Goal: Task Accomplishment & Management: Use online tool/utility

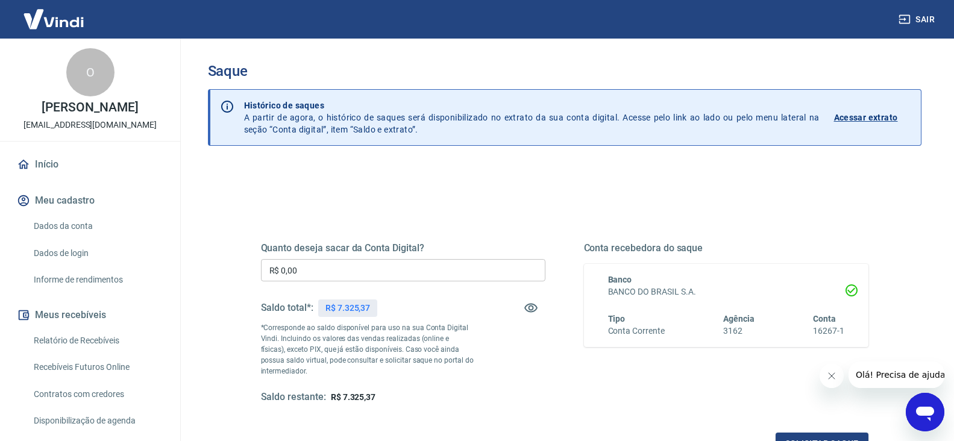
click at [374, 275] on input "R$ 0,00" at bounding box center [403, 270] width 284 height 22
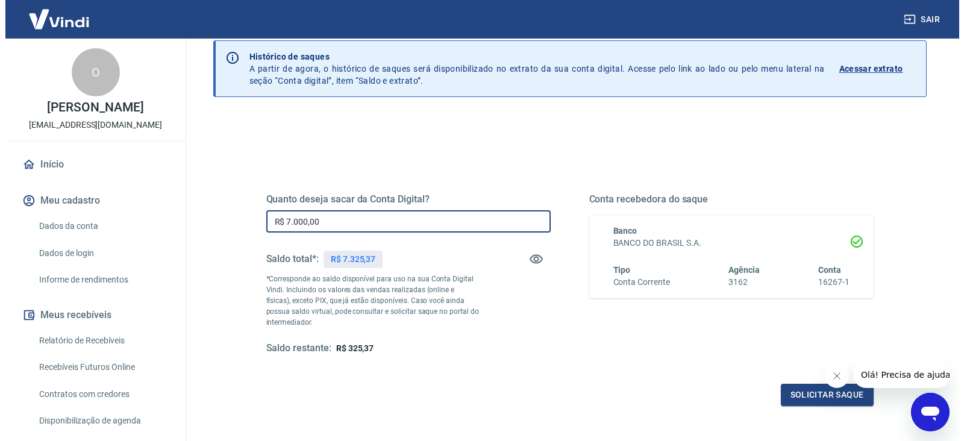
scroll to position [121, 0]
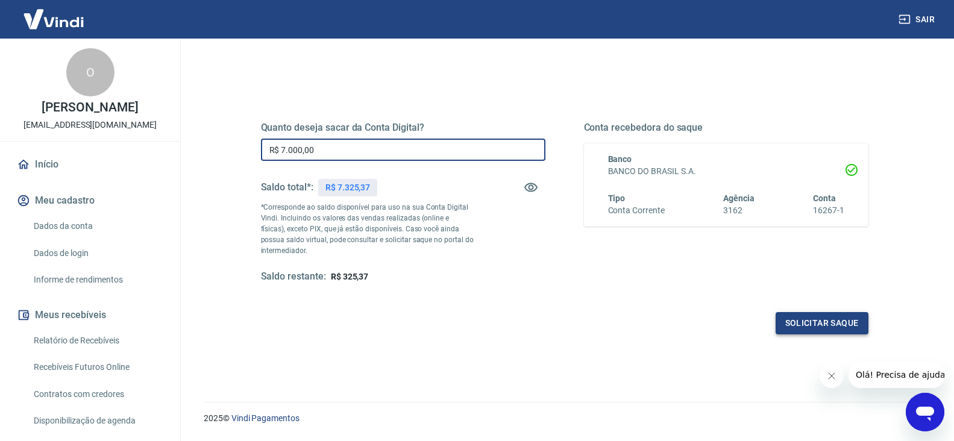
type input "R$ 7.000,00"
click at [811, 327] on button "Solicitar saque" at bounding box center [822, 323] width 93 height 22
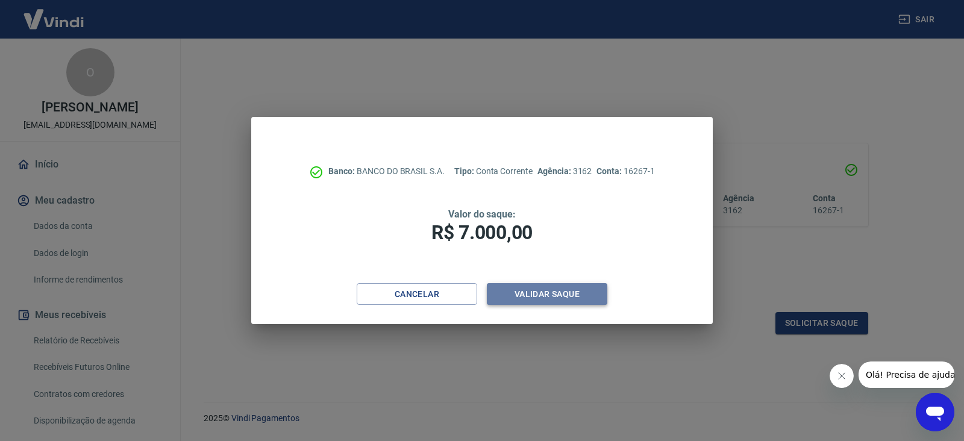
click at [553, 300] on button "Validar saque" at bounding box center [547, 294] width 121 height 22
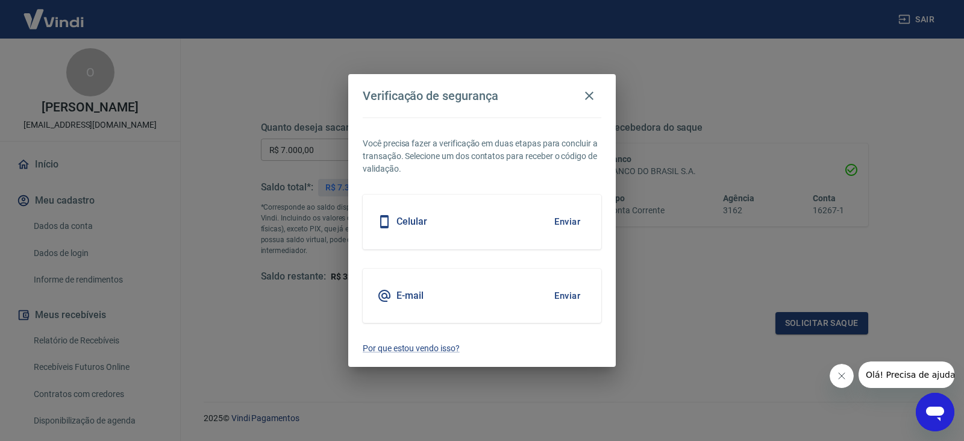
click at [563, 294] on button "Enviar" at bounding box center [567, 295] width 39 height 25
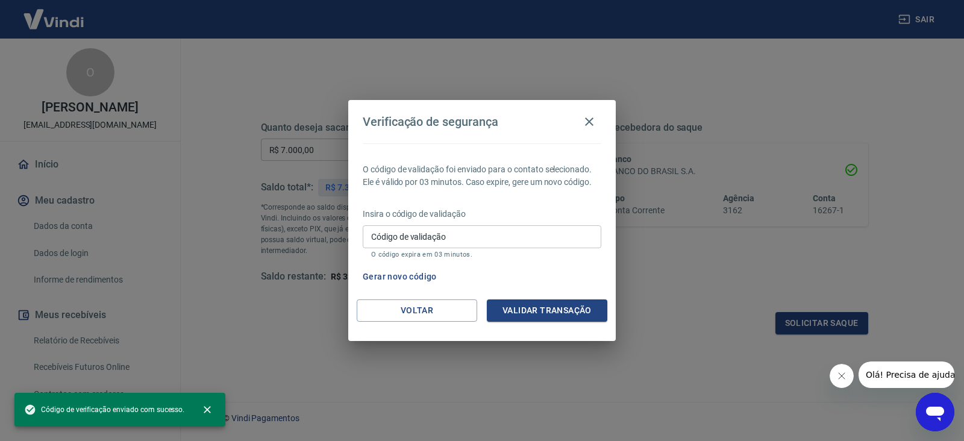
click at [476, 241] on input "Código de validação" at bounding box center [482, 236] width 239 height 22
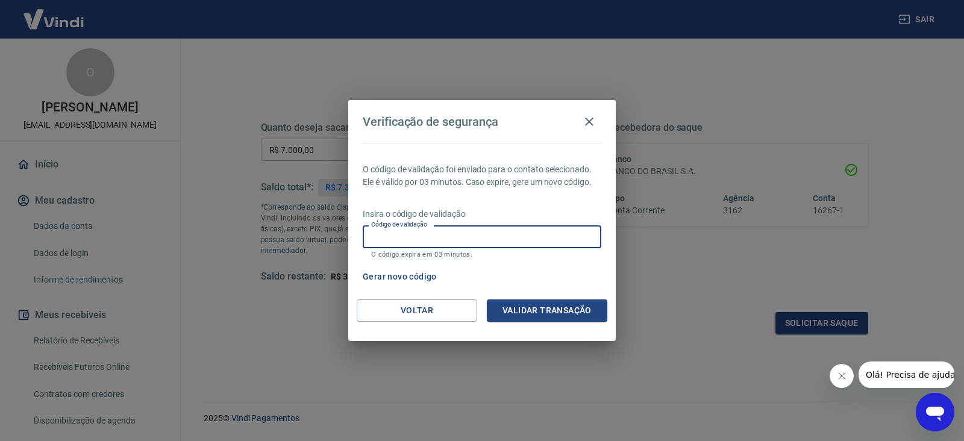
click at [408, 231] on input "Código de validação" at bounding box center [482, 236] width 239 height 22
paste input "776872"
type input "776872"
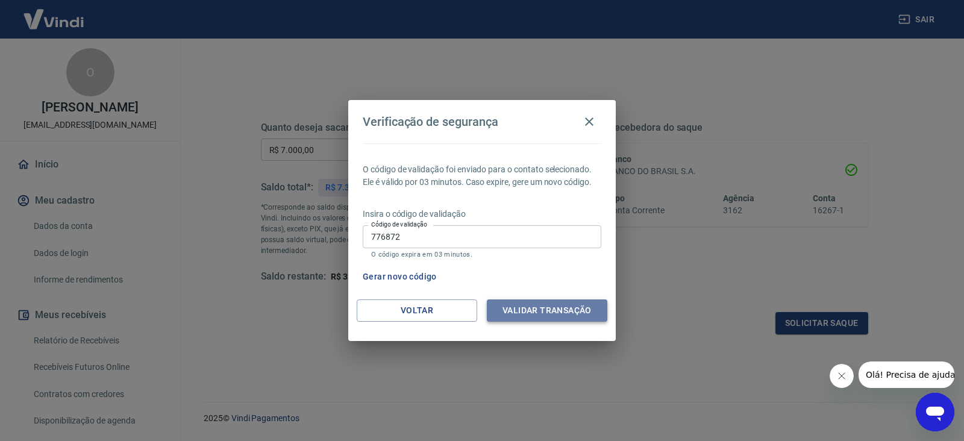
click at [534, 313] on button "Validar transação" at bounding box center [547, 311] width 121 height 22
